Goal: Task Accomplishment & Management: Complete application form

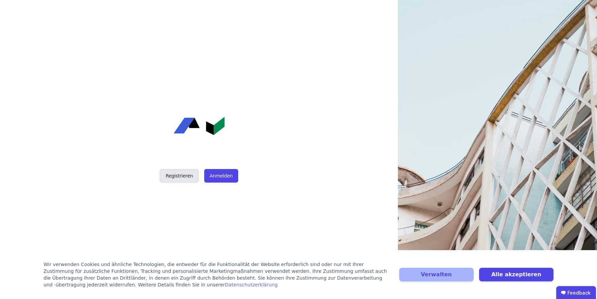
click at [183, 176] on button "Registrieren" at bounding box center [179, 176] width 39 height 14
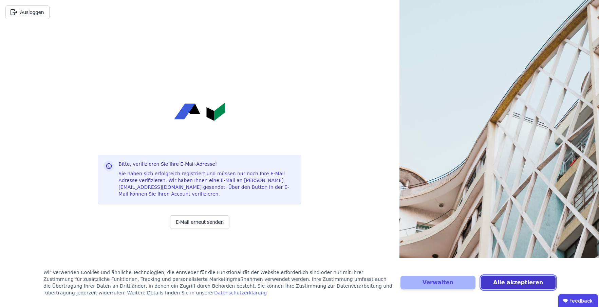
click at [523, 282] on button "Alle akzeptieren" at bounding box center [518, 283] width 75 height 14
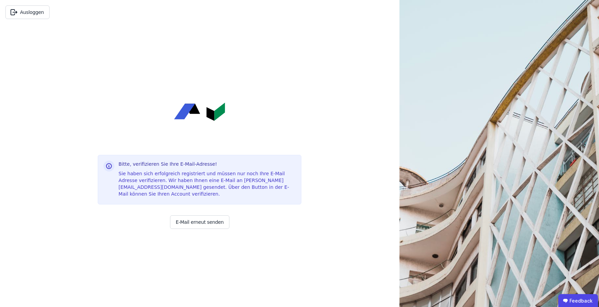
drag, startPoint x: 163, startPoint y: 85, endPoint x: 129, endPoint y: 5, distance: 86.4
click at [162, 74] on div "Bitte, verifizieren Sie Ihre E-Mail-Adresse! Sie haben sich erfolgreich registr…" at bounding box center [200, 165] width 204 height 283
click at [186, 178] on div "Sie haben sich erfolgreich registriert und müssen nur noch Ihre E-Mail Adresse …" at bounding box center [207, 183] width 177 height 27
